Goal: Find specific page/section: Find specific page/section

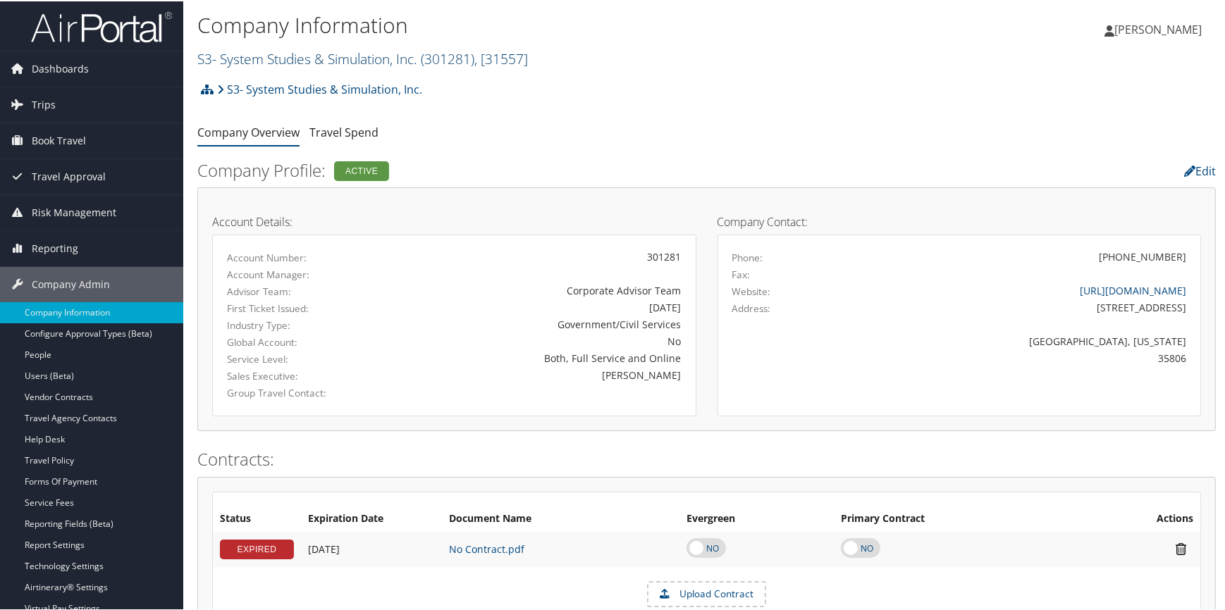
click at [261, 57] on link "S3- System Studies & Simulation, Inc. ( 301281 ) , [ 31557 ]" at bounding box center [362, 57] width 330 height 19
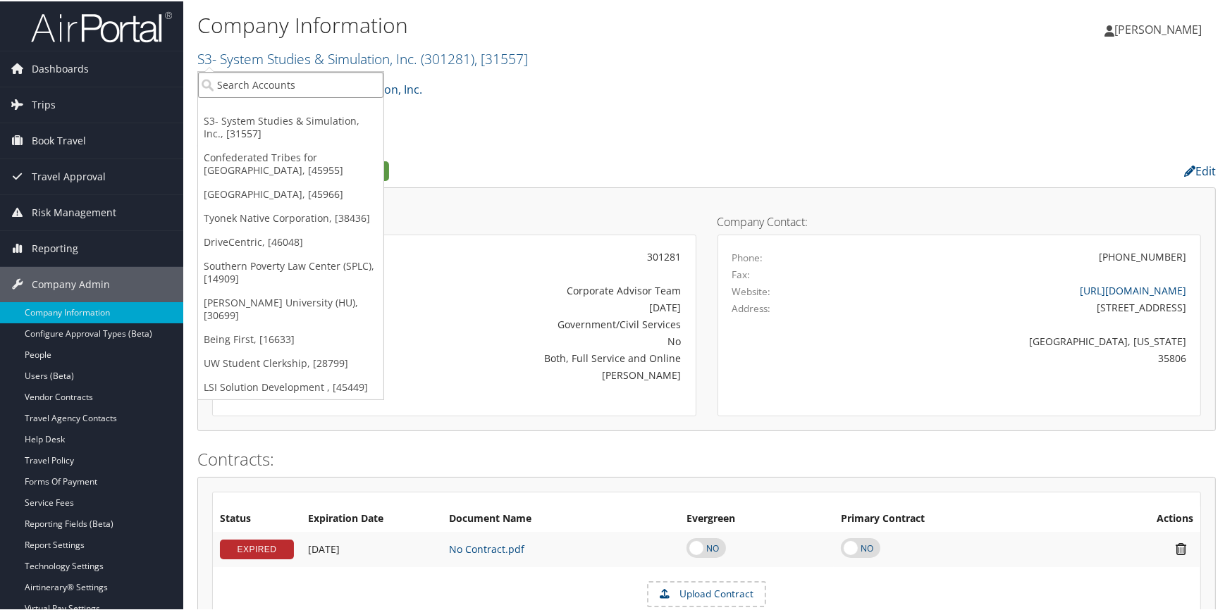
click at [252, 82] on input "search" at bounding box center [290, 83] width 185 height 26
type input "jim n"
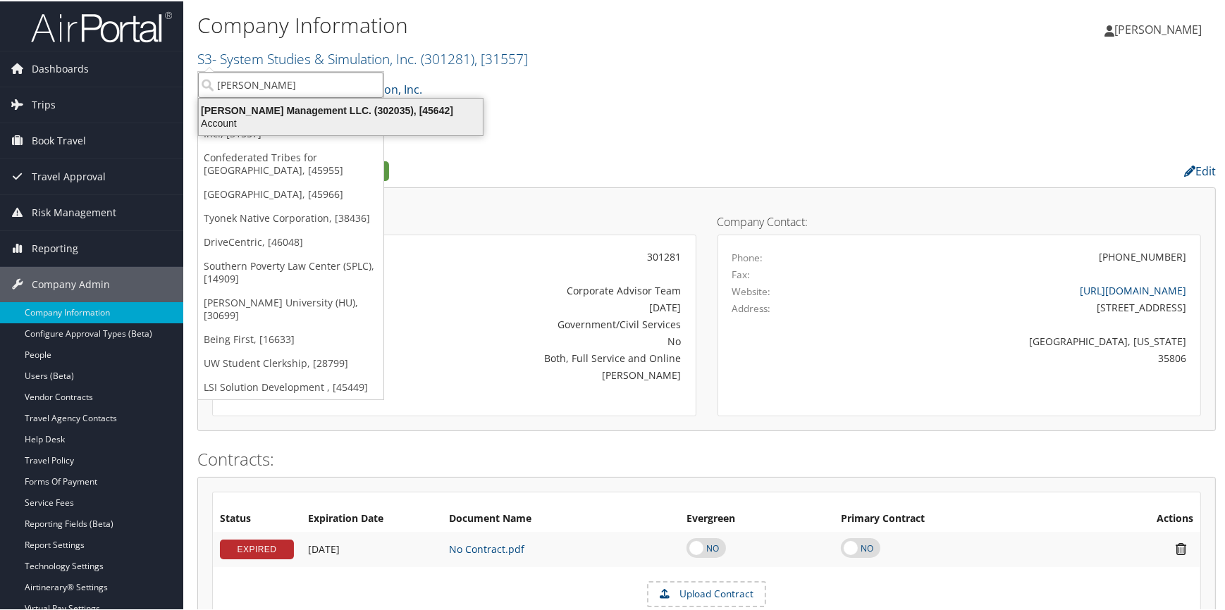
click at [273, 122] on div "Account" at bounding box center [340, 122] width 301 height 13
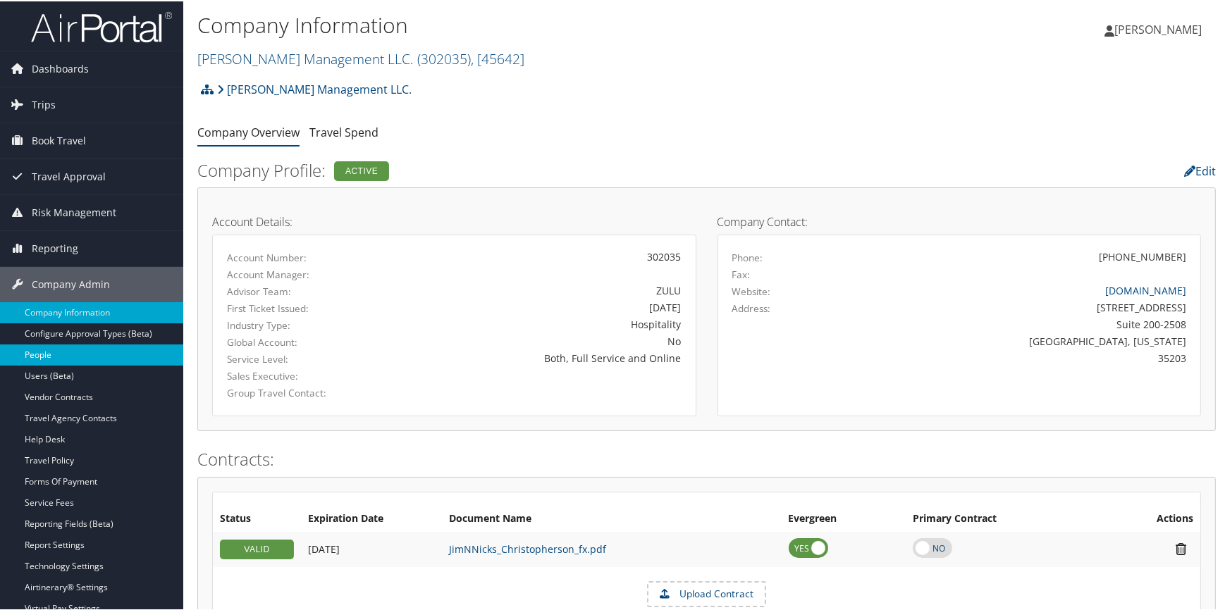
click at [50, 349] on link "People" at bounding box center [91, 353] width 183 height 21
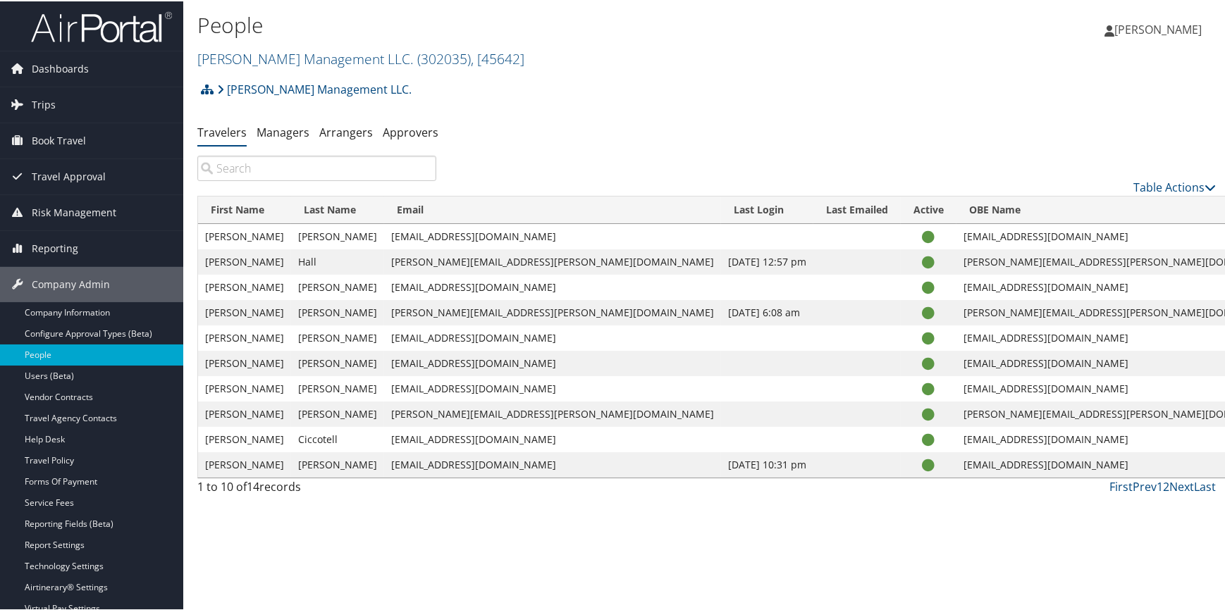
click at [323, 175] on input "search" at bounding box center [316, 166] width 239 height 25
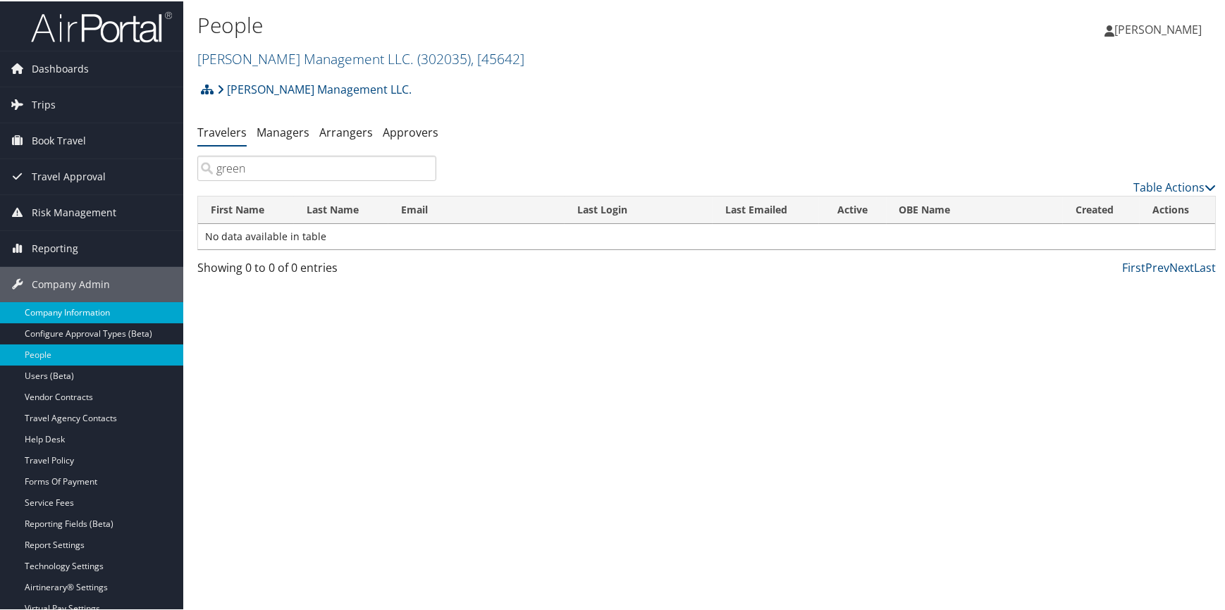
type input "green"
click at [106, 304] on link "Company Information" at bounding box center [91, 311] width 183 height 21
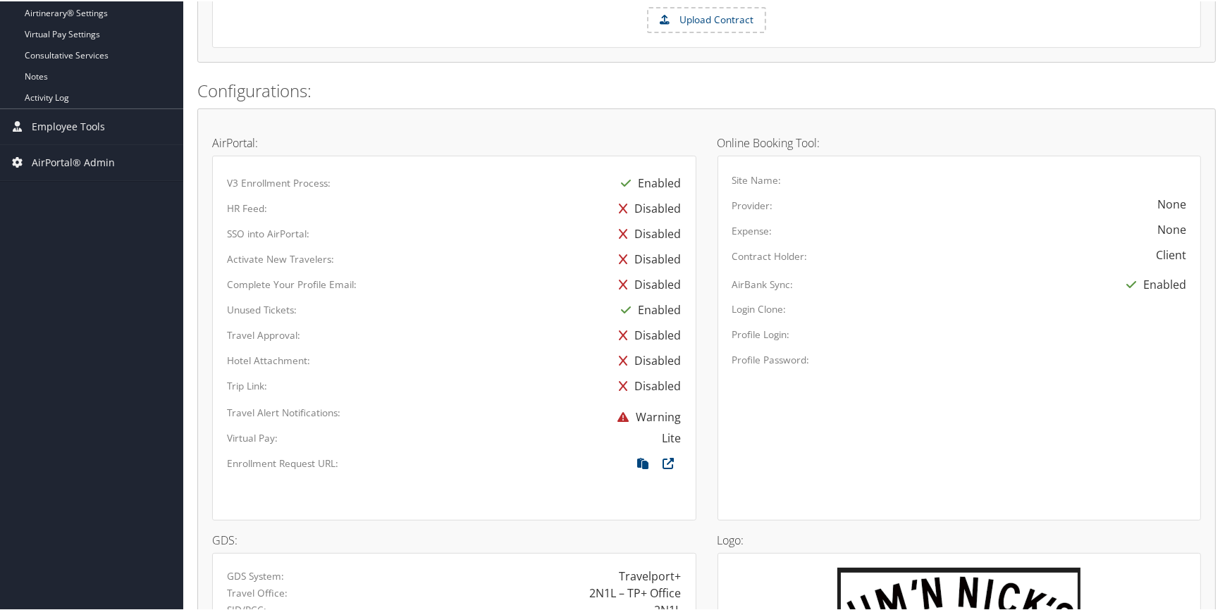
scroll to position [705, 0]
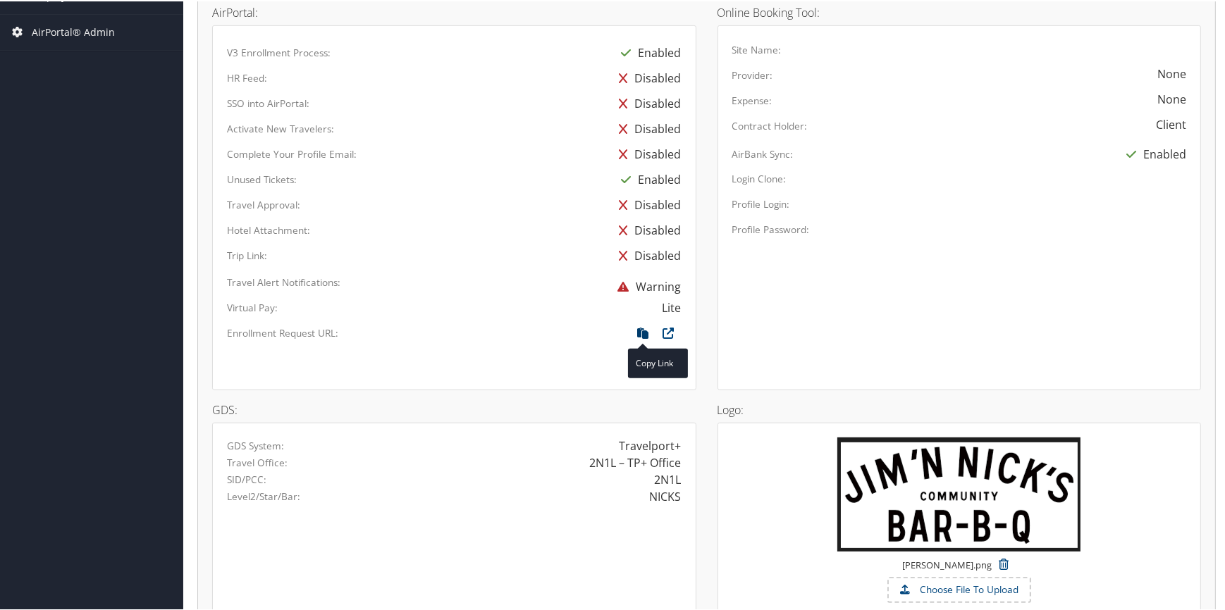
click at [641, 334] on icon at bounding box center [643, 335] width 25 height 18
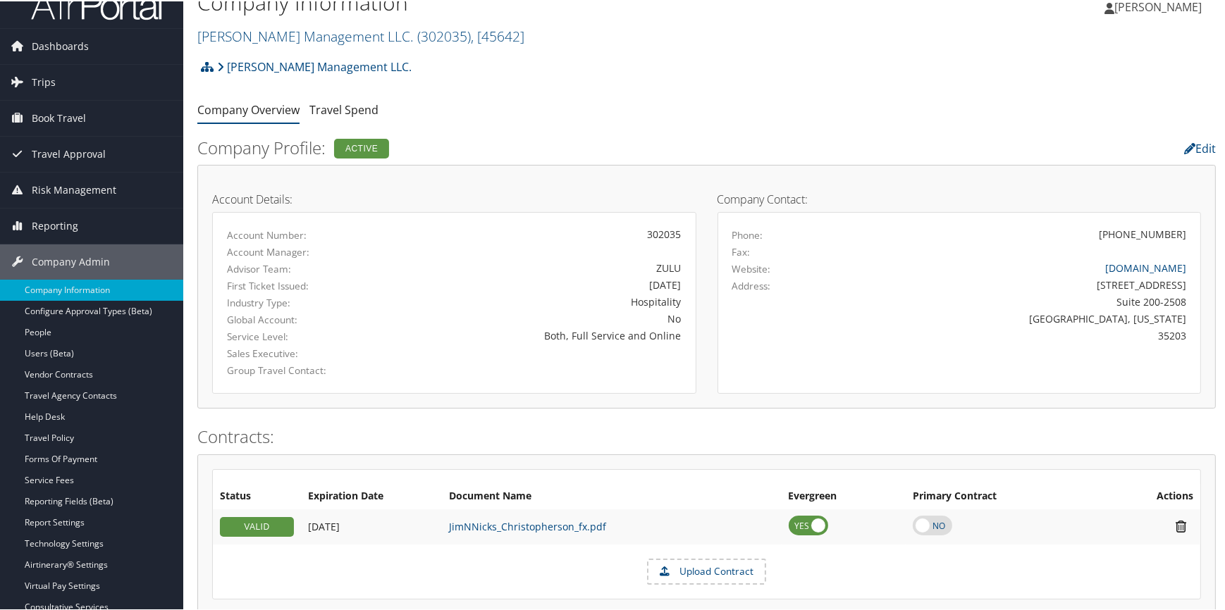
scroll to position [0, 0]
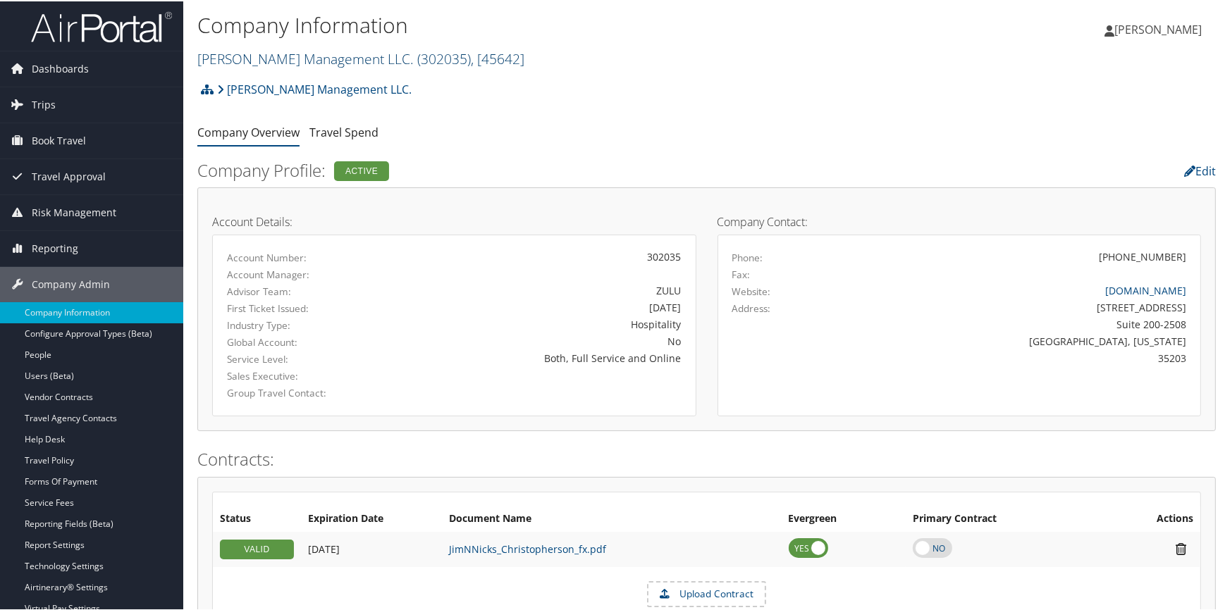
click at [342, 58] on link "Jim N Nicks Management LLC. ( 302035 ) , [ 45642 ]" at bounding box center [360, 57] width 327 height 19
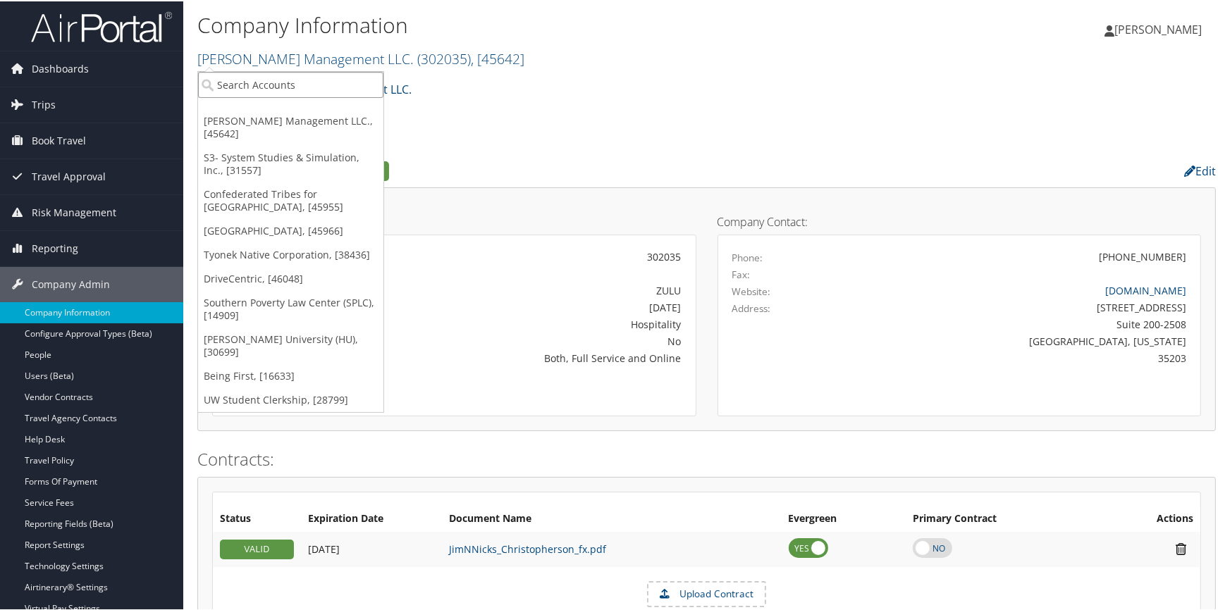
click at [292, 87] on input "search" at bounding box center [290, 83] width 185 height 26
type input "uw"
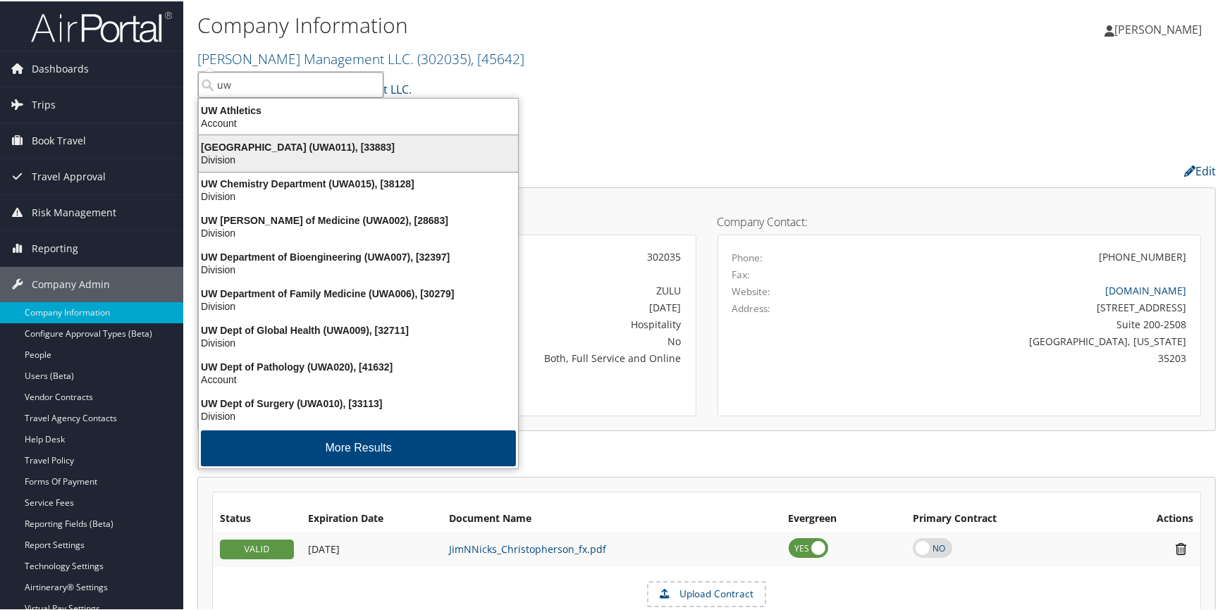
click at [274, 144] on div "UW Bothell Campus (UWA011), [33883]" at bounding box center [358, 146] width 336 height 13
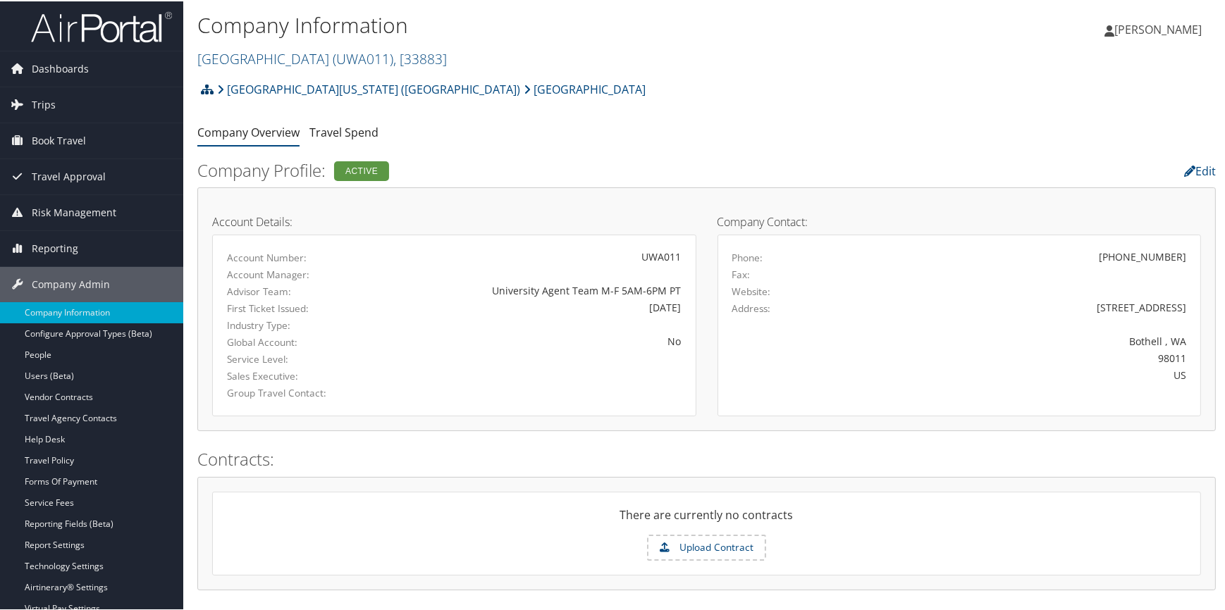
click at [206, 89] on icon at bounding box center [207, 87] width 13 height 11
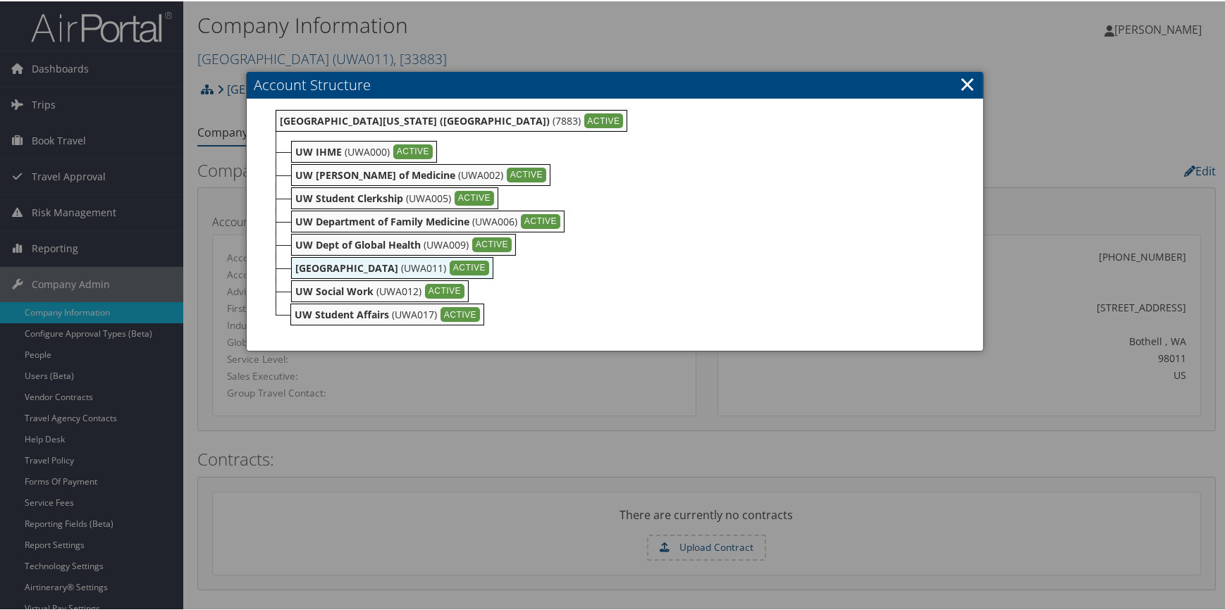
click at [964, 89] on link "×" at bounding box center [967, 82] width 16 height 28
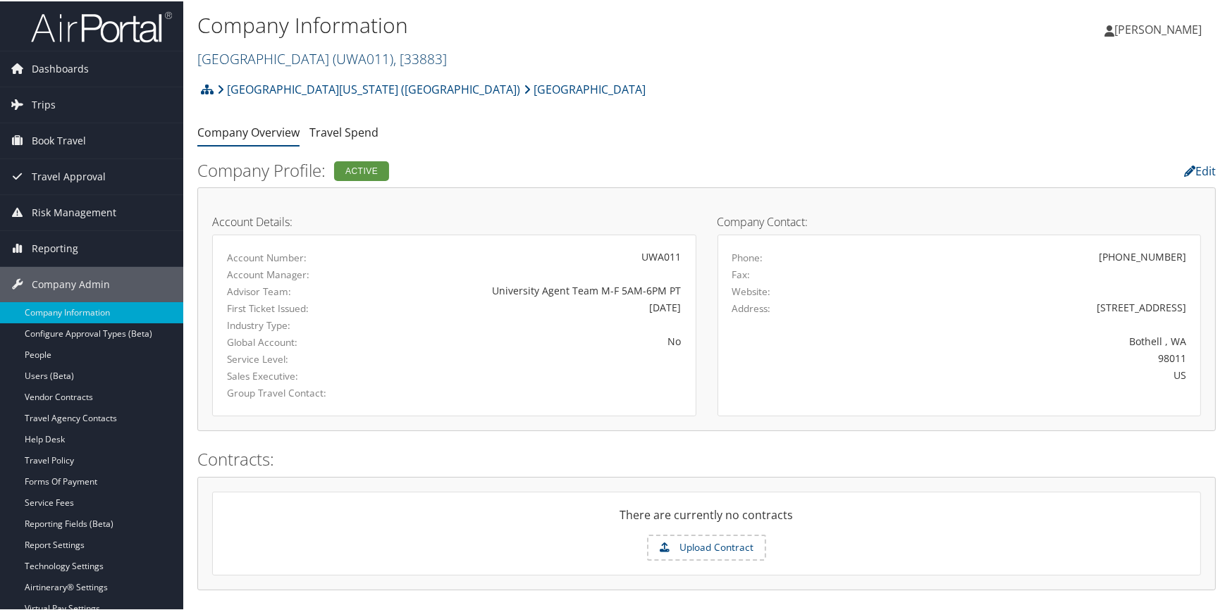
click at [304, 50] on link "UW Bothell Campus ( UWA011 ) , [ 33883 ]" at bounding box center [321, 57] width 249 height 19
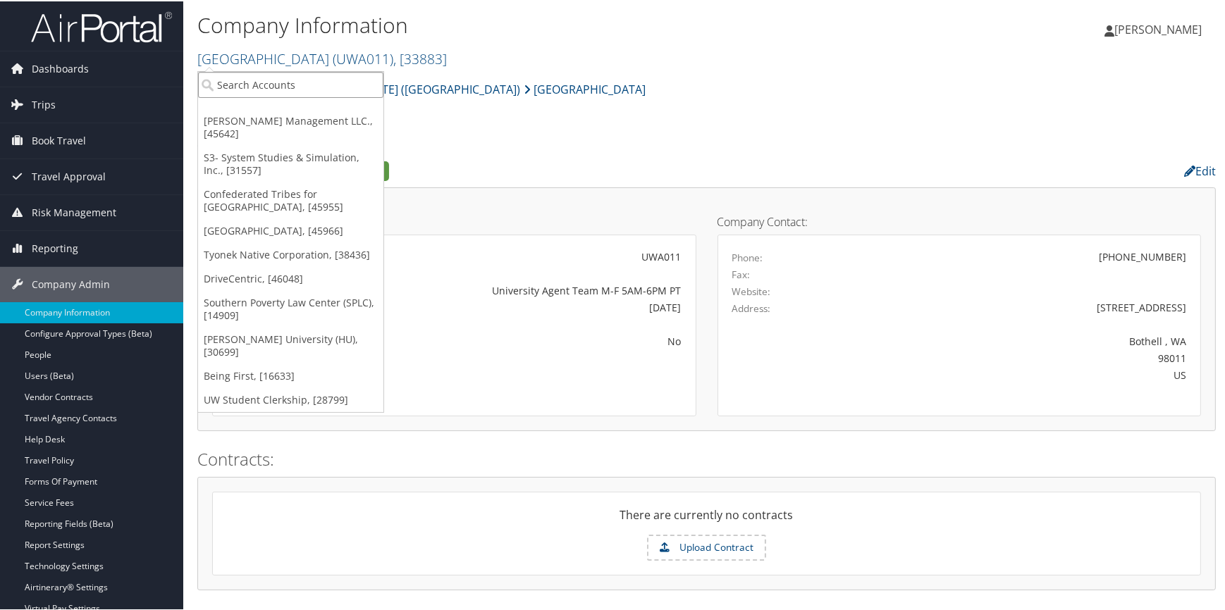
click at [295, 76] on input "search" at bounding box center [290, 83] width 185 height 26
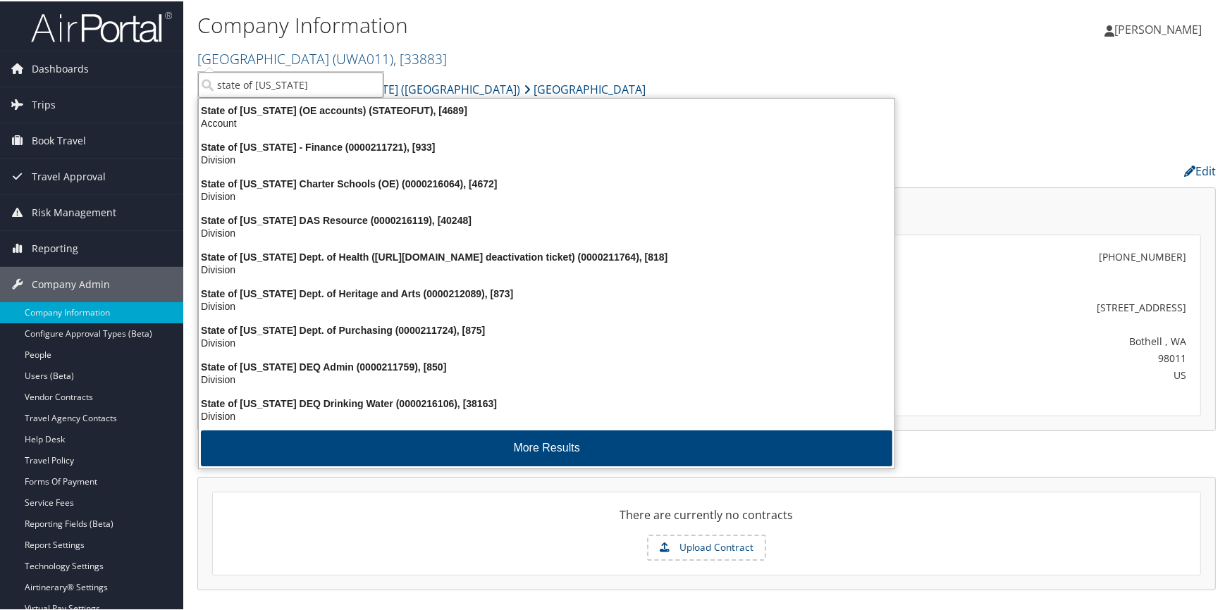
type input "state of utah"
click at [304, 80] on input "state of utah" at bounding box center [290, 83] width 185 height 26
type input "state of utah"
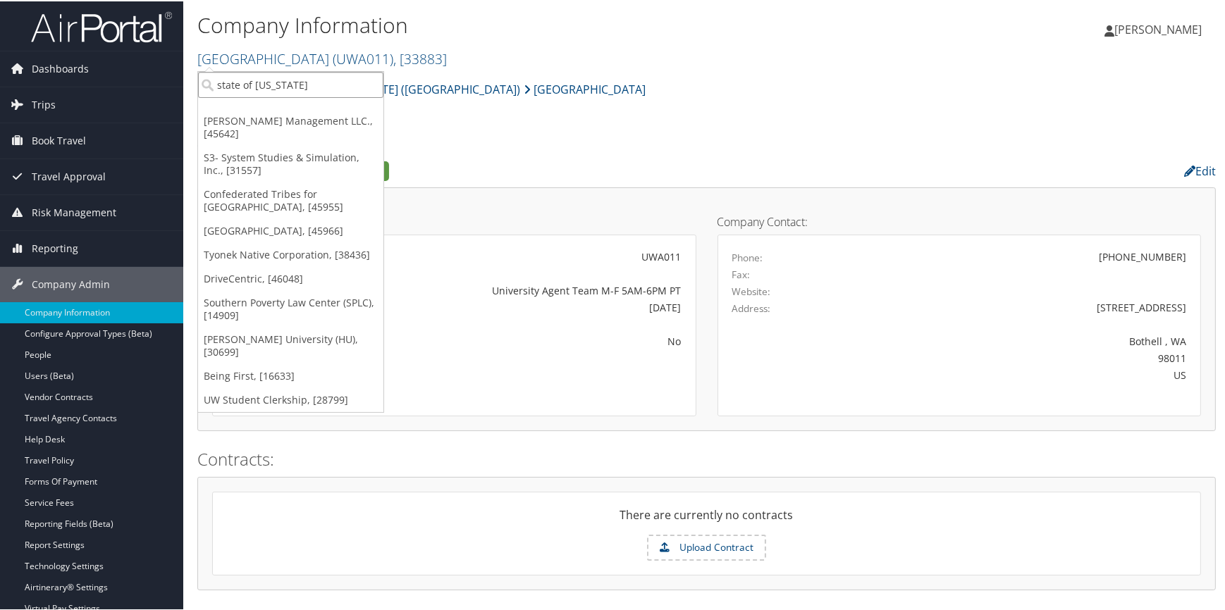
click at [283, 78] on input "state of utah" at bounding box center [290, 83] width 185 height 26
click at [283, 78] on input "search" at bounding box center [290, 83] width 185 height 26
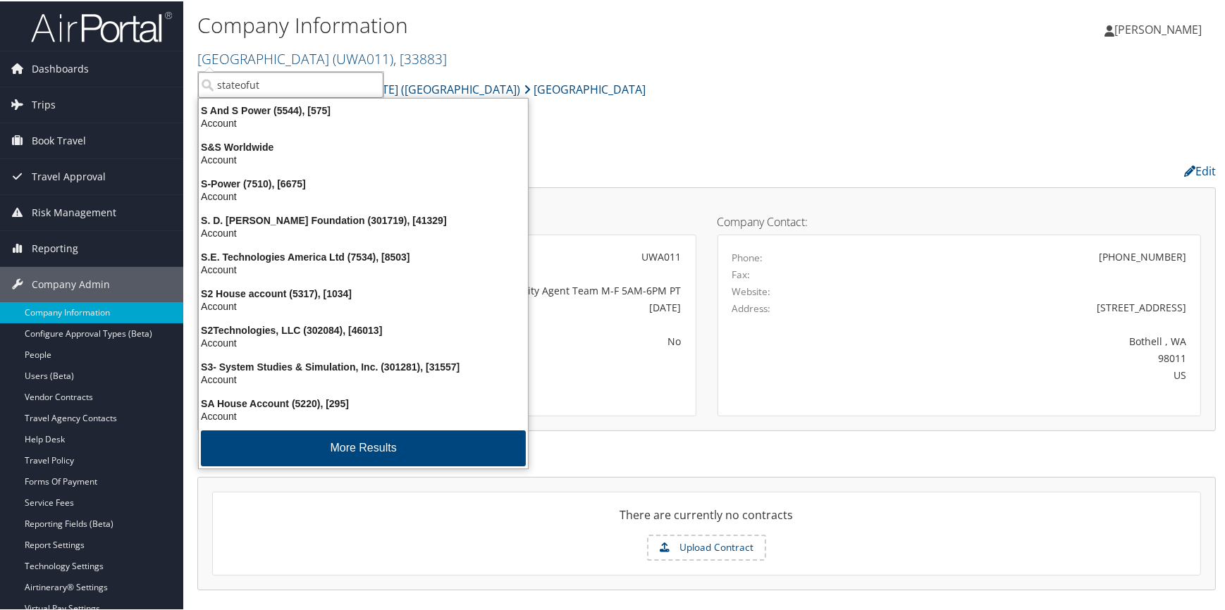
type input "stateofuti"
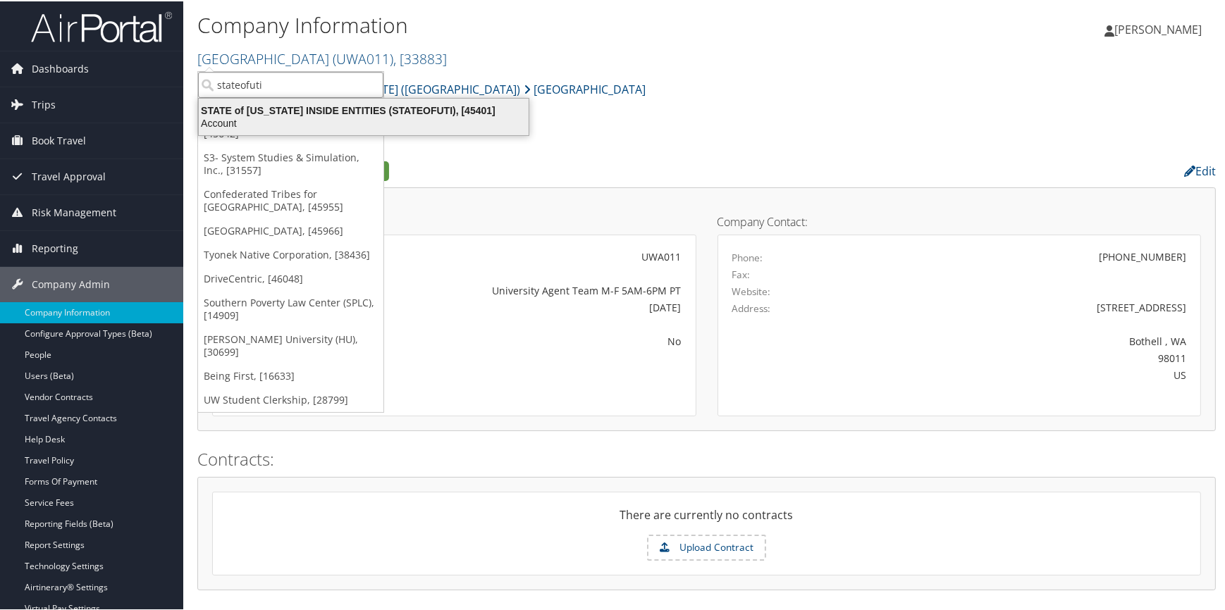
click at [282, 114] on div "STATE of UTAH INSIDE ENTITIES (STATEOFUTI), [45401]" at bounding box center [363, 109] width 347 height 13
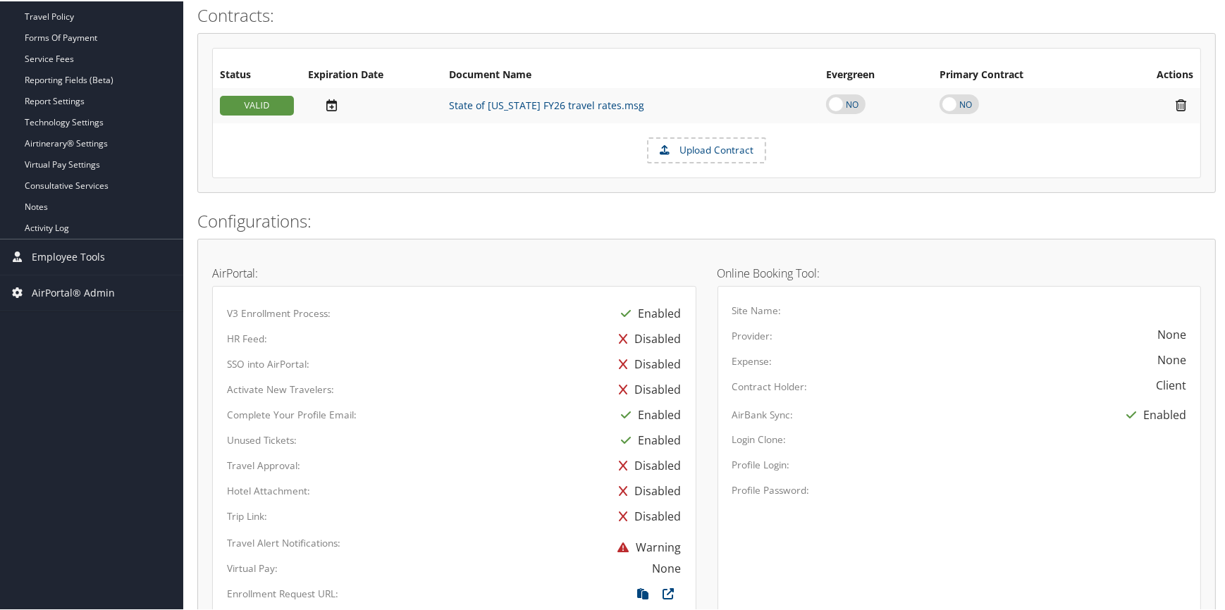
scroll to position [359, 0]
